Goal: Information Seeking & Learning: Learn about a topic

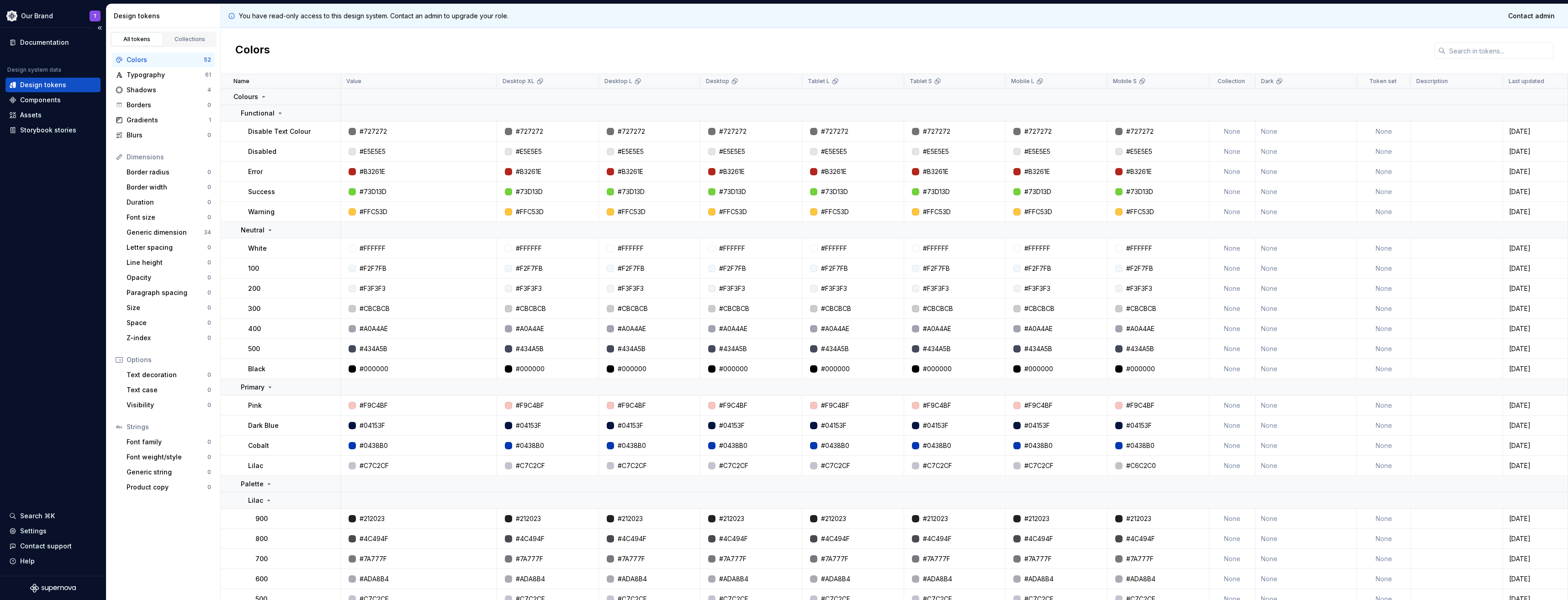
drag, startPoint x: 25, startPoint y: 43, endPoint x: 30, endPoint y: 55, distance: 13.0
click at [24, 44] on div "Documentation" at bounding box center [44, 42] width 49 height 9
drag, startPoint x: 40, startPoint y: 41, endPoint x: 40, endPoint y: 51, distance: 10.0
click at [40, 41] on div "Documentation" at bounding box center [44, 42] width 49 height 9
